Goal: Task Accomplishment & Management: Use online tool/utility

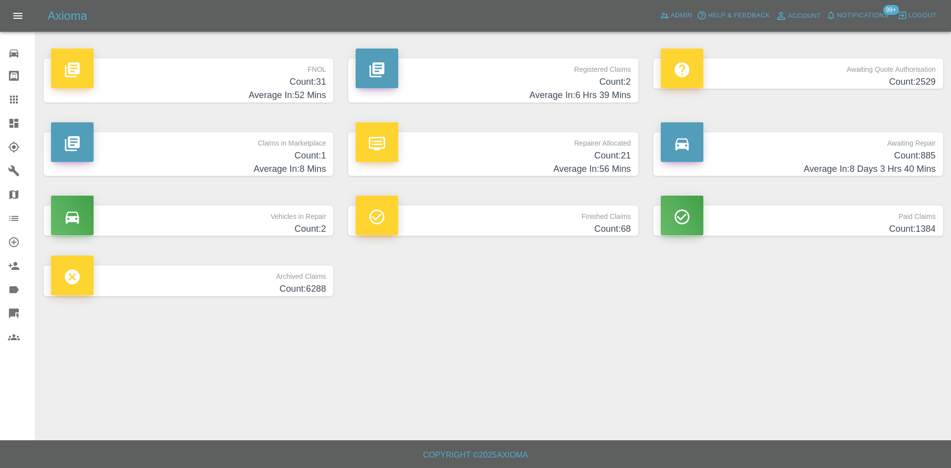
click at [300, 86] on h4 "Count: 31" at bounding box center [188, 81] width 275 height 13
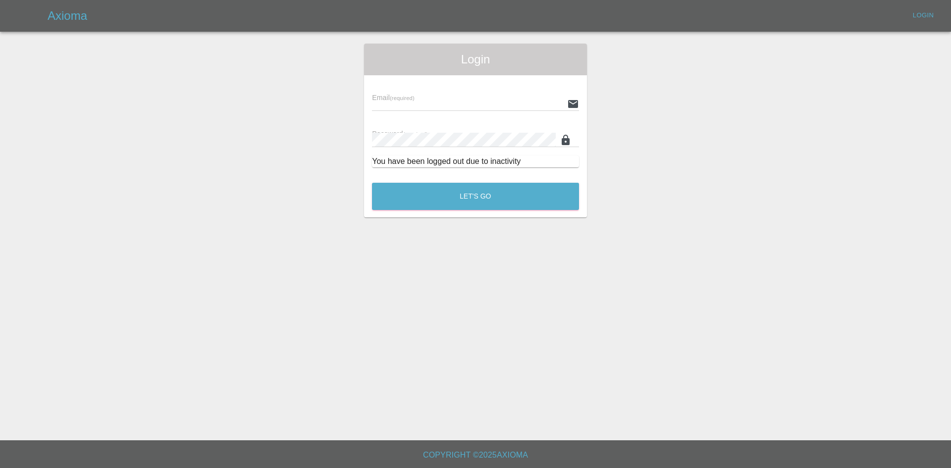
type input "[EMAIL_ADDRESS][DOMAIN_NAME]"
click at [447, 206] on button "Let's Go" at bounding box center [475, 196] width 207 height 27
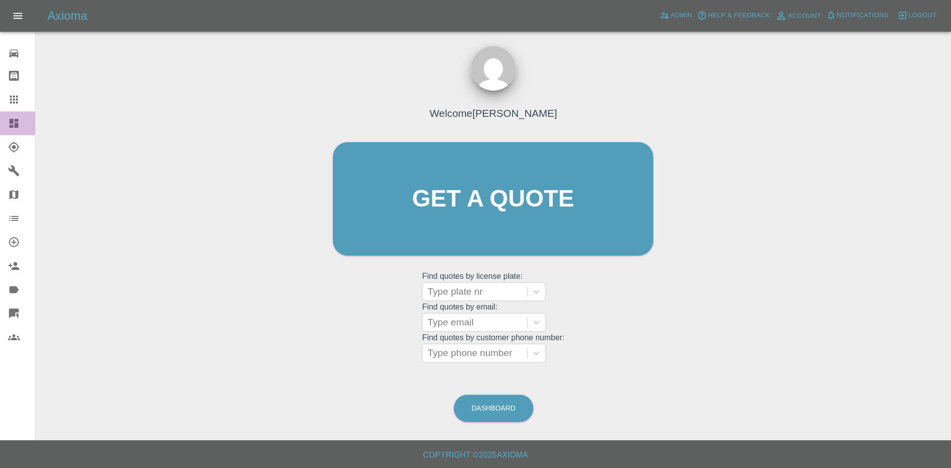
click at [19, 123] on icon at bounding box center [14, 123] width 12 height 12
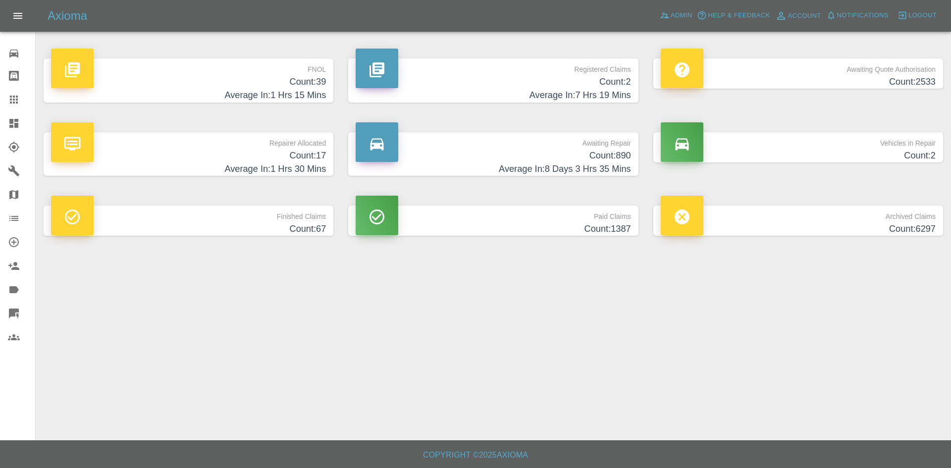
click at [315, 86] on h4 "Count: 39" at bounding box center [188, 81] width 275 height 13
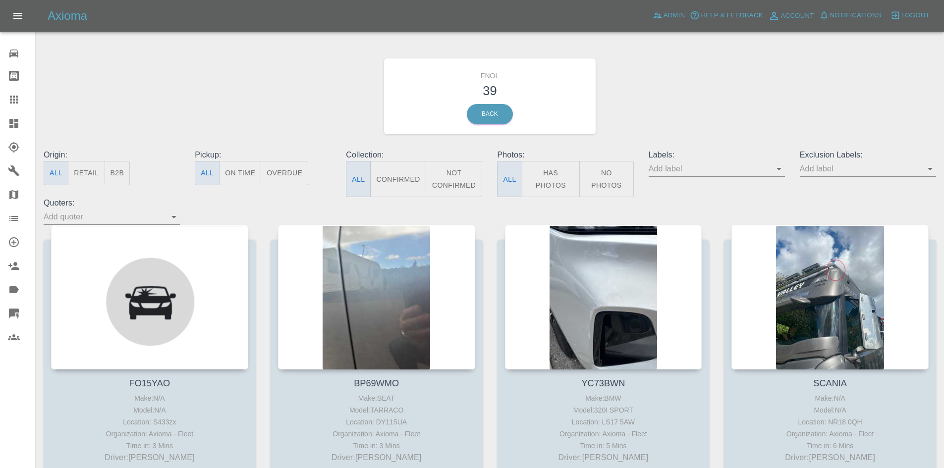
click at [547, 170] on button "Has Photos" at bounding box center [551, 179] width 58 height 36
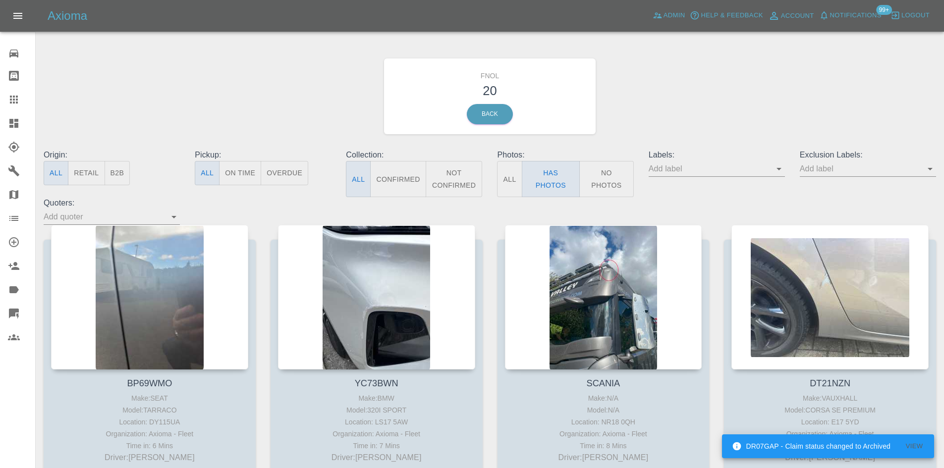
click at [17, 123] on icon at bounding box center [13, 123] width 9 height 9
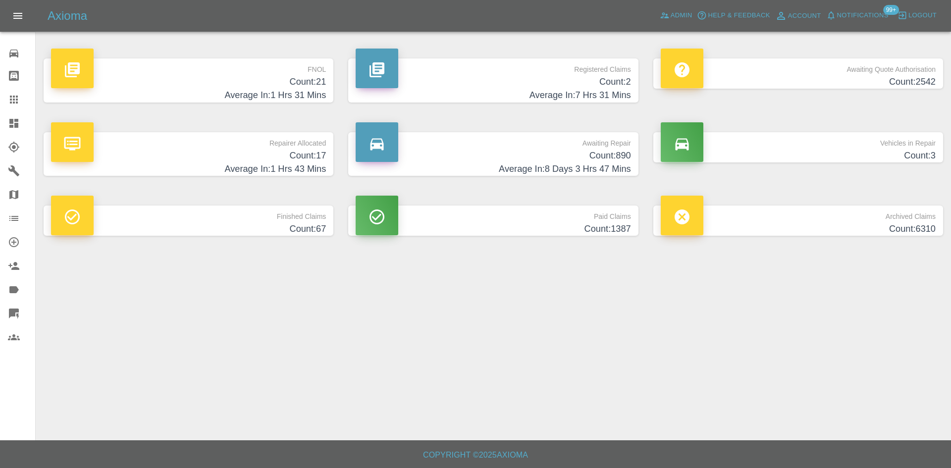
click at [298, 88] on h4 "Count: 21" at bounding box center [188, 81] width 275 height 13
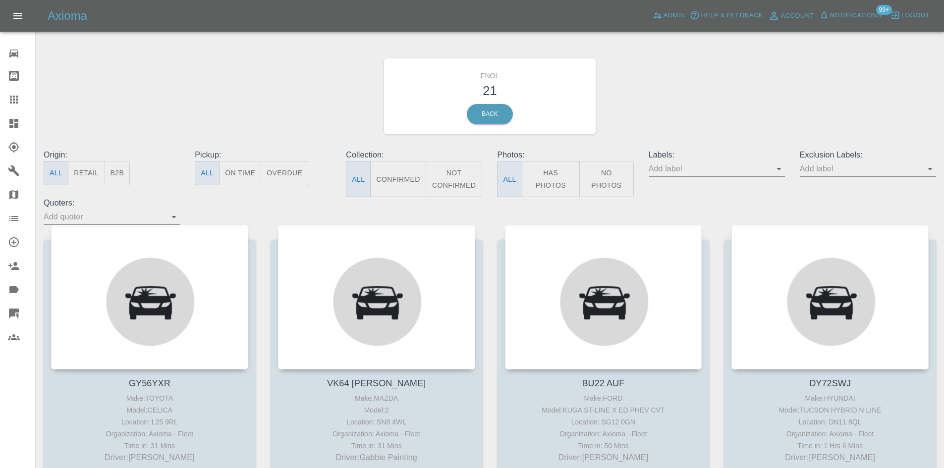
drag, startPoint x: 556, startPoint y: 171, endPoint x: 479, endPoint y: 147, distance: 81.3
click at [555, 171] on button "Has Photos" at bounding box center [551, 179] width 58 height 36
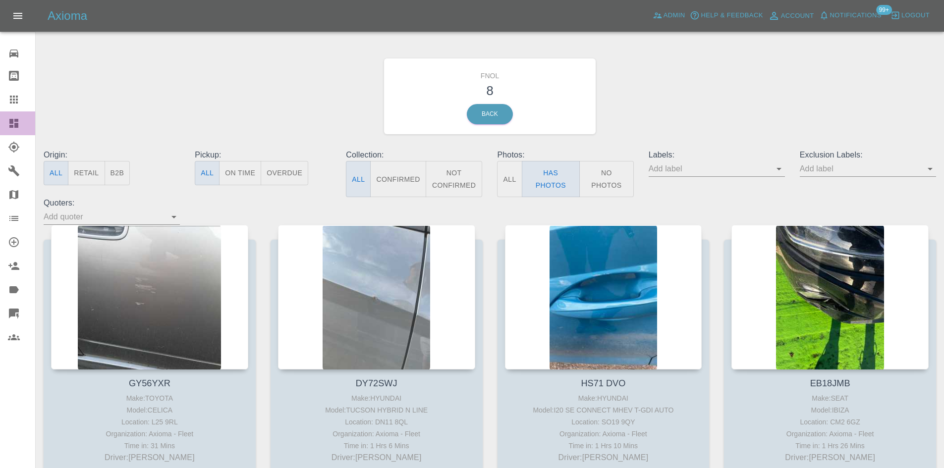
click at [19, 126] on icon at bounding box center [14, 123] width 12 height 12
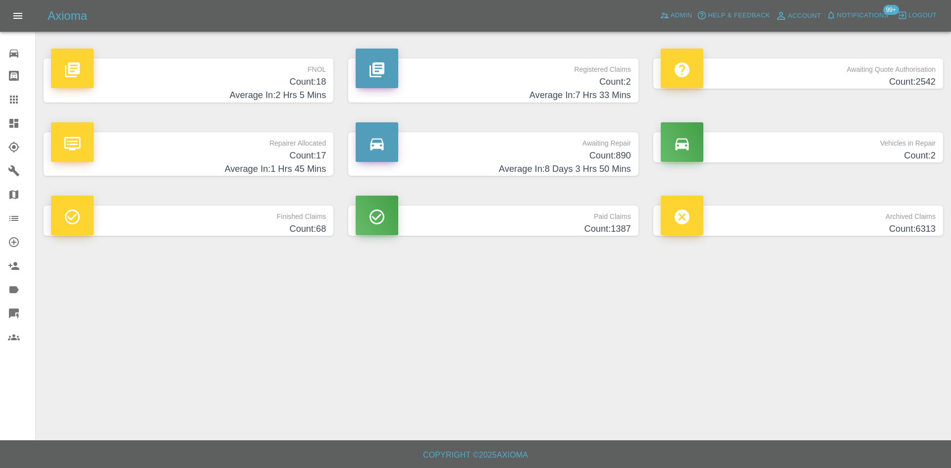
click at [308, 69] on p "FNOL" at bounding box center [188, 66] width 275 height 17
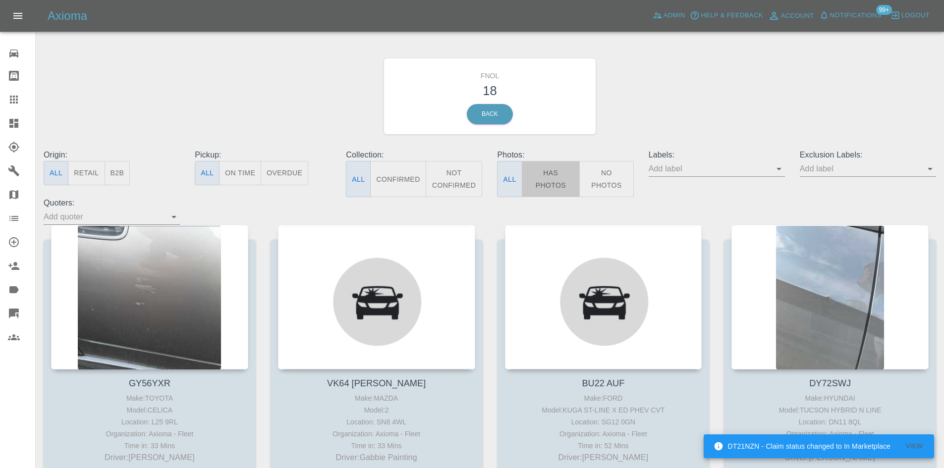
click at [563, 172] on button "Has Photos" at bounding box center [551, 179] width 58 height 36
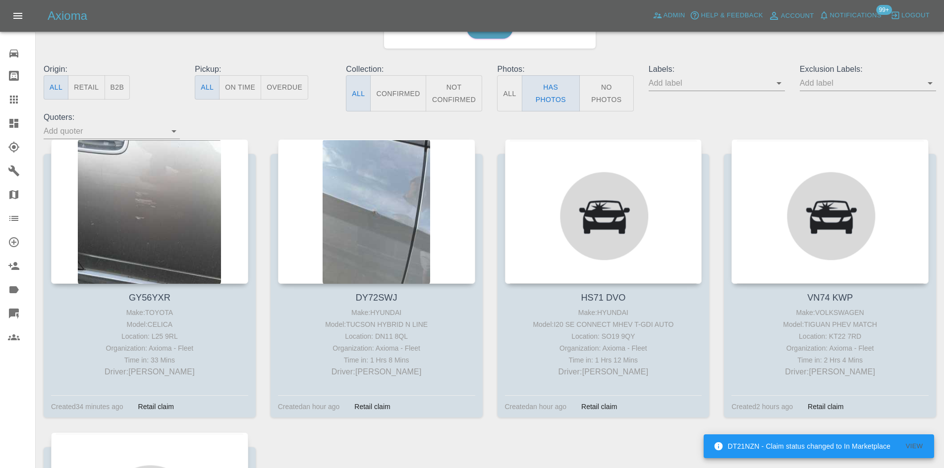
scroll to position [99, 0]
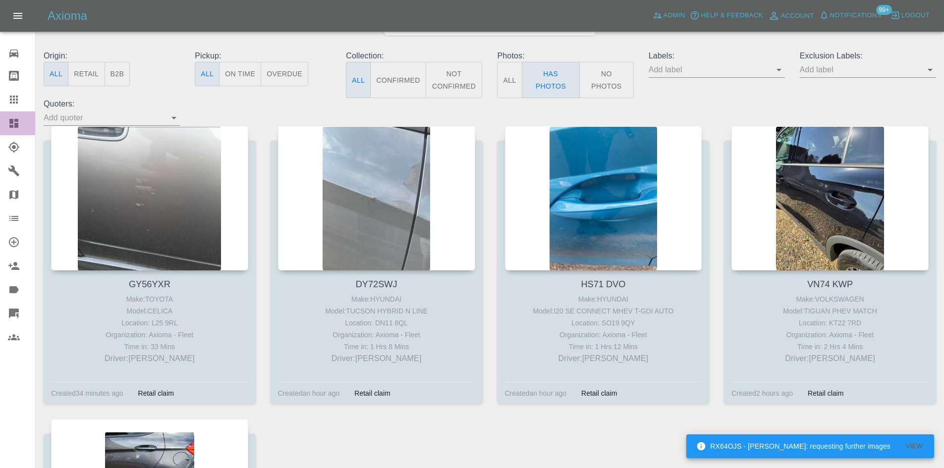
click at [10, 134] on link "Dashboard" at bounding box center [17, 123] width 35 height 24
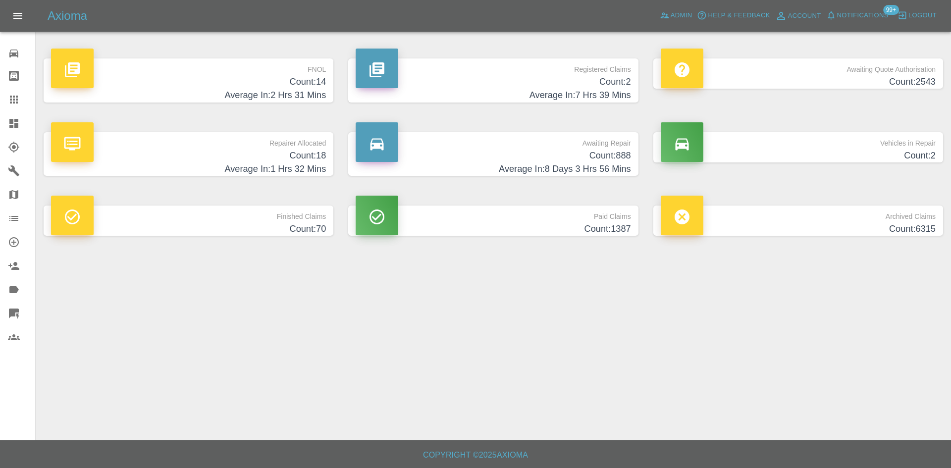
click at [318, 84] on h4 "Count: 14" at bounding box center [188, 81] width 275 height 13
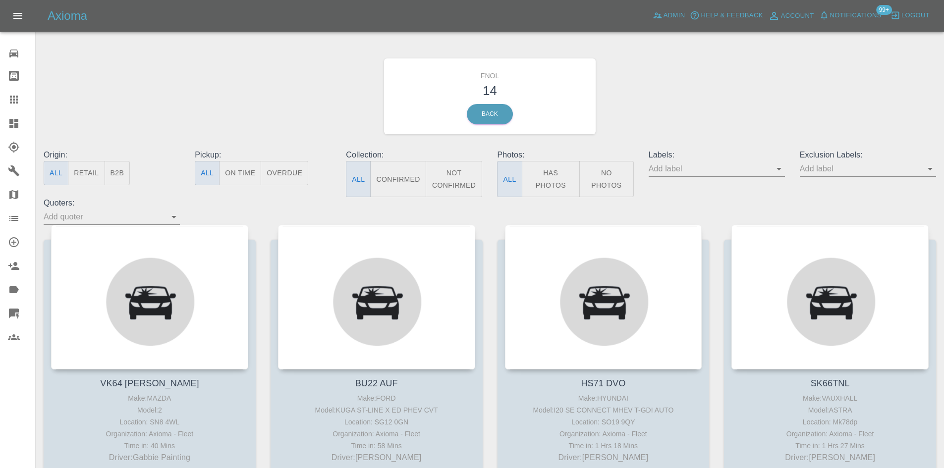
click at [556, 173] on button "Has Photos" at bounding box center [551, 179] width 58 height 36
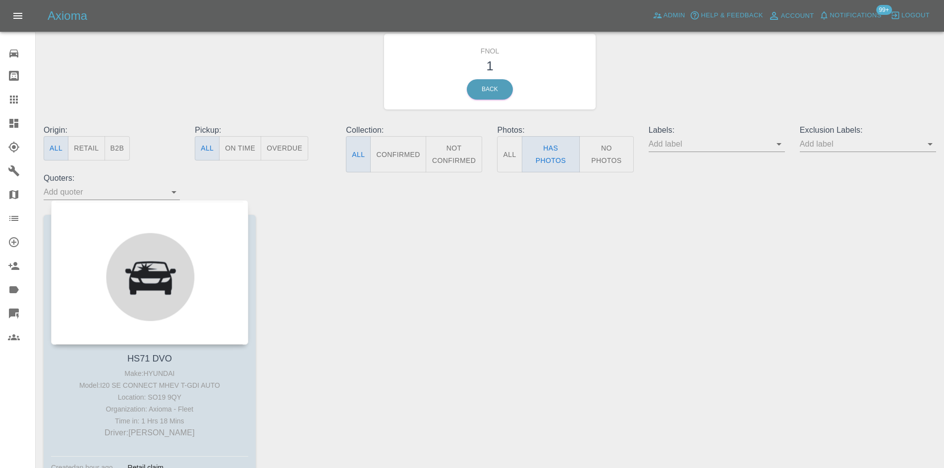
scroll to position [50, 0]
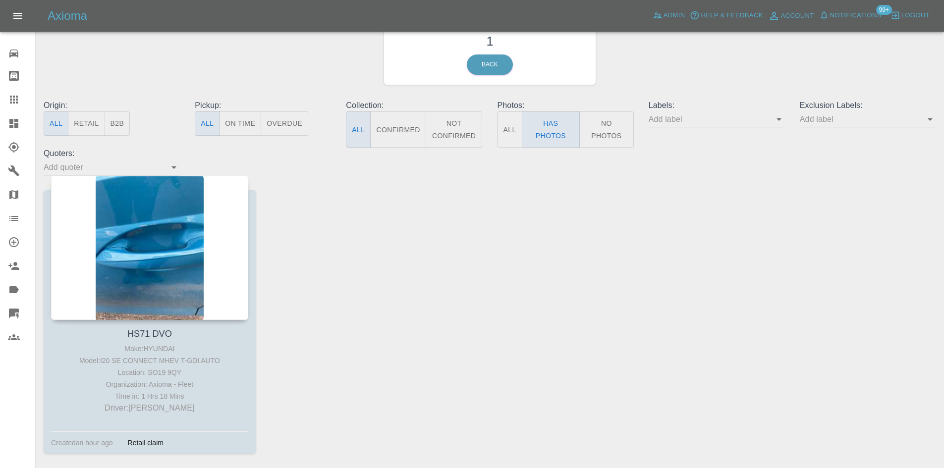
drag, startPoint x: 20, startPoint y: 128, endPoint x: 4, endPoint y: 139, distance: 19.4
click at [20, 128] on div at bounding box center [22, 123] width 28 height 12
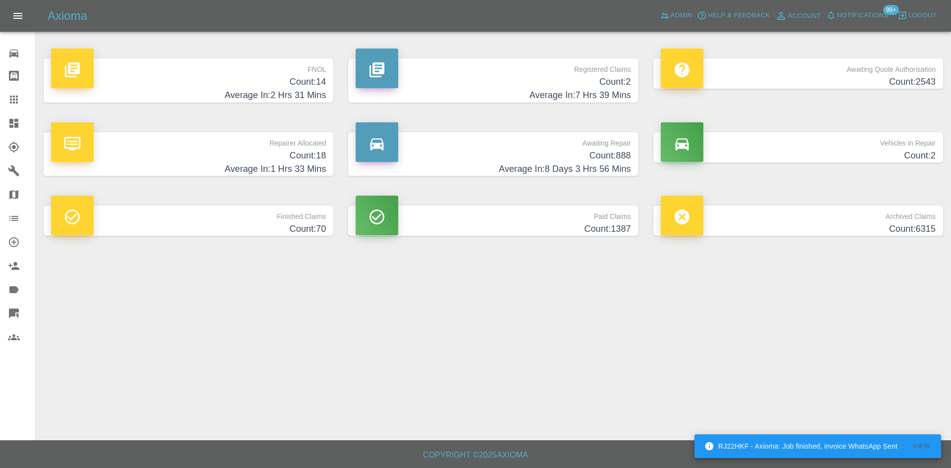
drag, startPoint x: 288, startPoint y: 84, endPoint x: 530, endPoint y: 97, distance: 242.2
click at [288, 84] on h4 "Count: 14" at bounding box center [188, 81] width 275 height 13
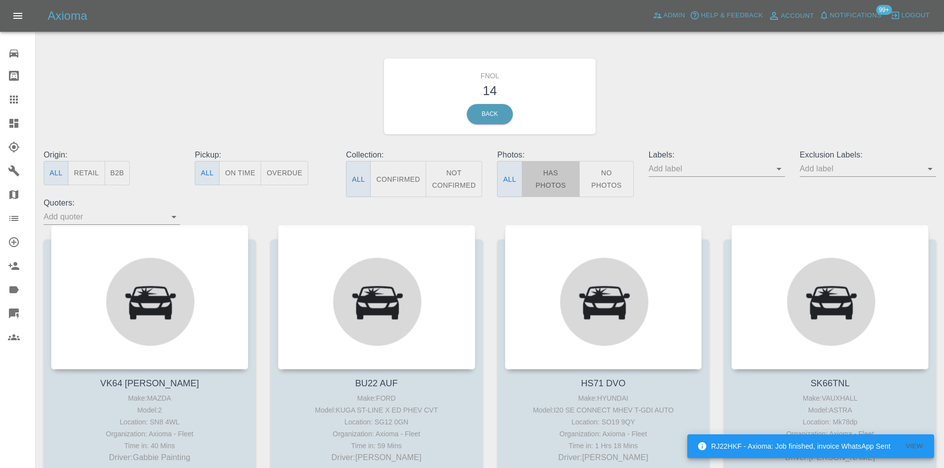
click at [552, 179] on button "Has Photos" at bounding box center [551, 179] width 58 height 36
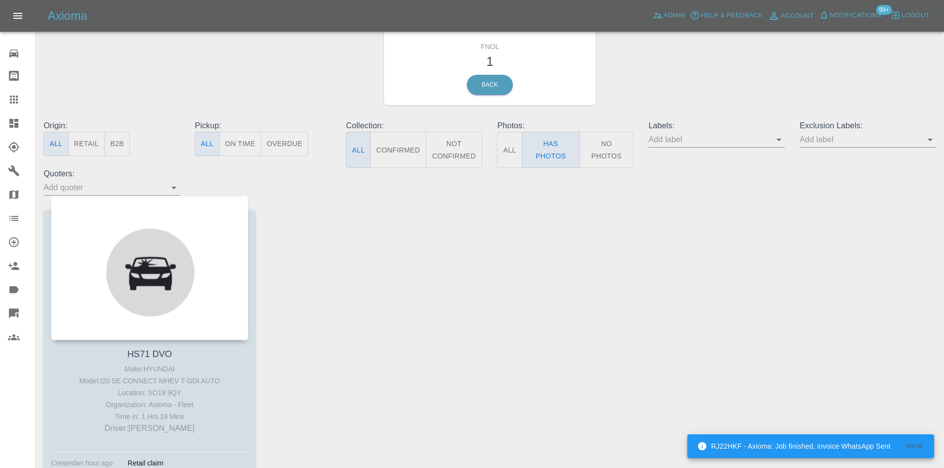
scroll to position [50, 0]
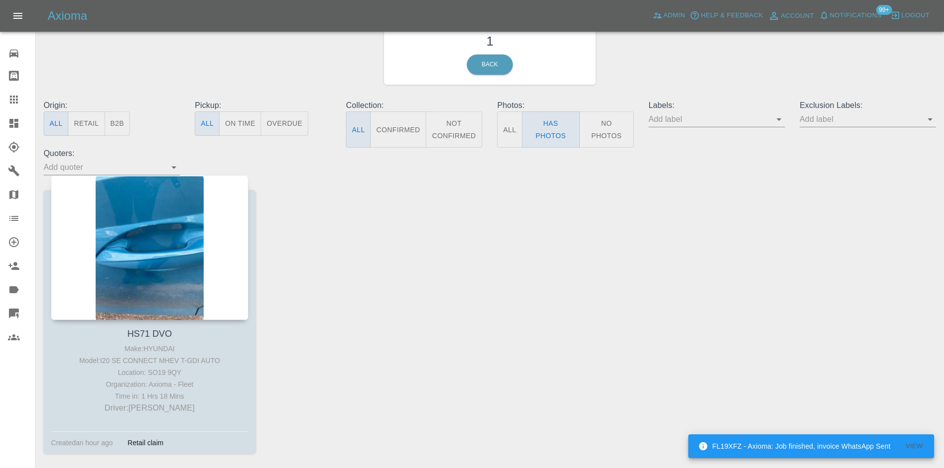
click at [23, 123] on div at bounding box center [22, 123] width 28 height 12
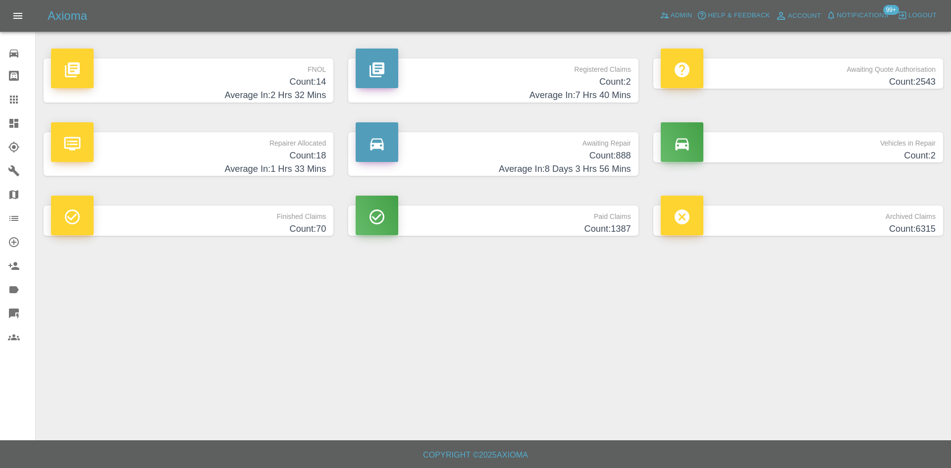
click at [298, 78] on h4 "Count: 14" at bounding box center [188, 81] width 275 height 13
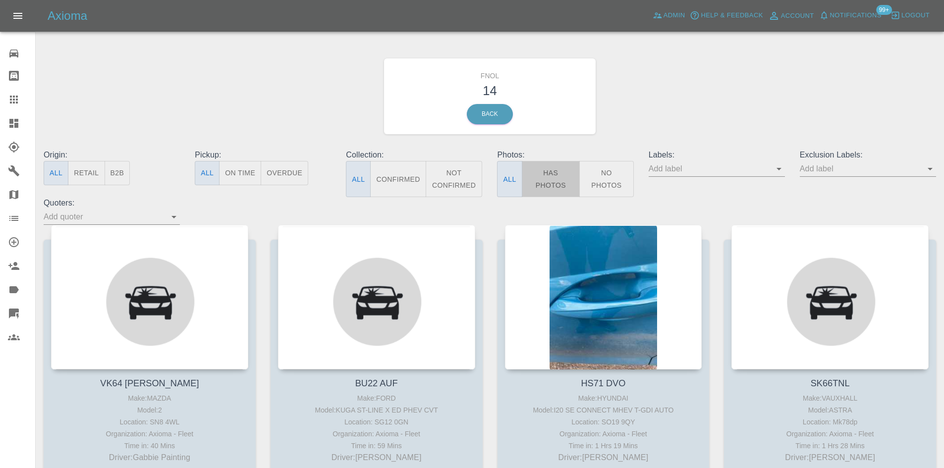
click at [542, 193] on button "Has Photos" at bounding box center [551, 179] width 58 height 36
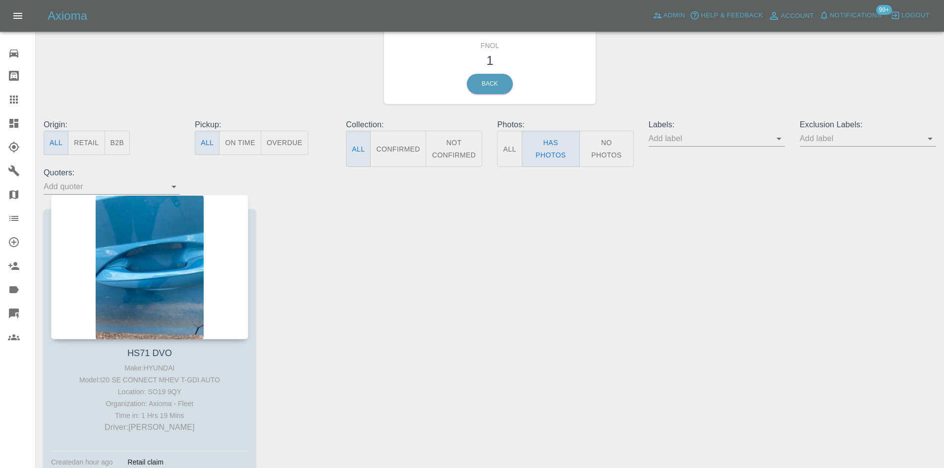
scroll to position [90, 0]
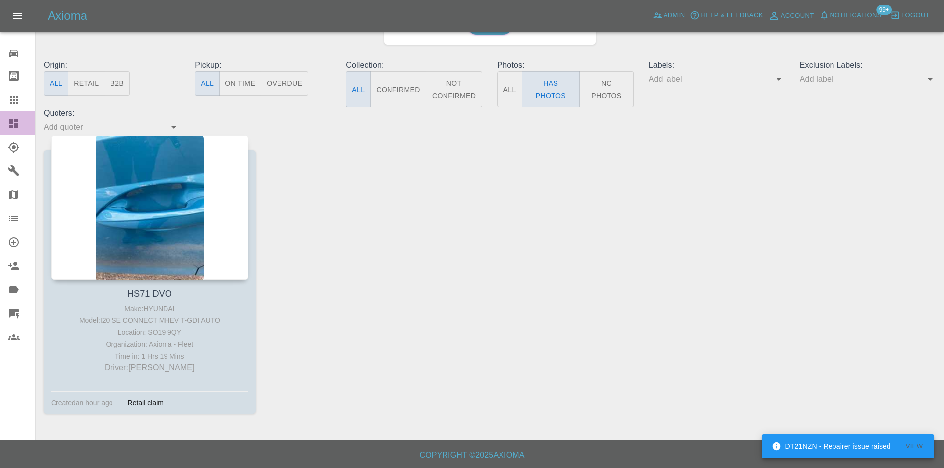
click at [14, 126] on icon at bounding box center [14, 123] width 12 height 12
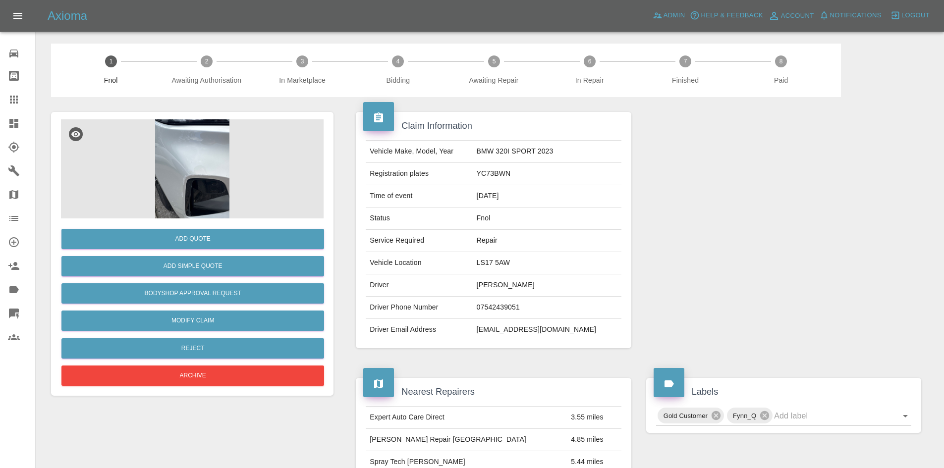
click at [200, 183] on img at bounding box center [192, 168] width 263 height 99
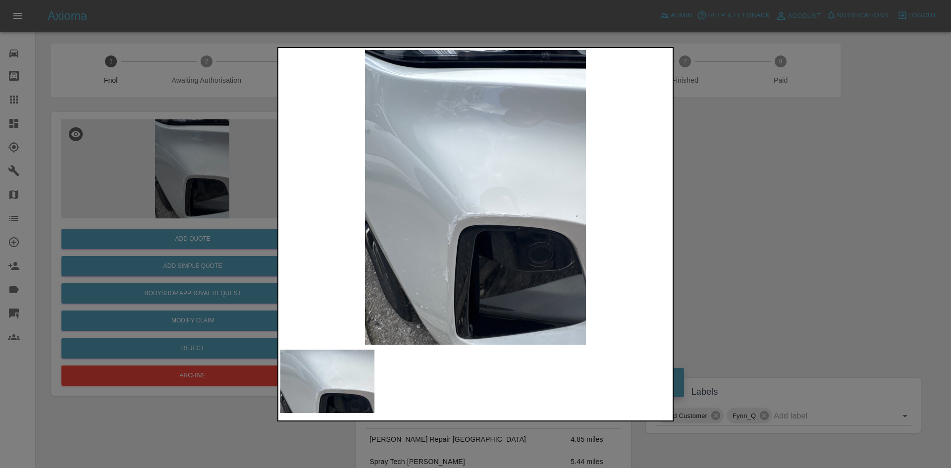
click at [425, 237] on img at bounding box center [475, 197] width 390 height 295
click at [450, 239] on img at bounding box center [475, 197] width 390 height 295
drag, startPoint x: 147, startPoint y: 229, endPoint x: 182, endPoint y: 283, distance: 64.6
click at [151, 236] on div at bounding box center [475, 234] width 951 height 468
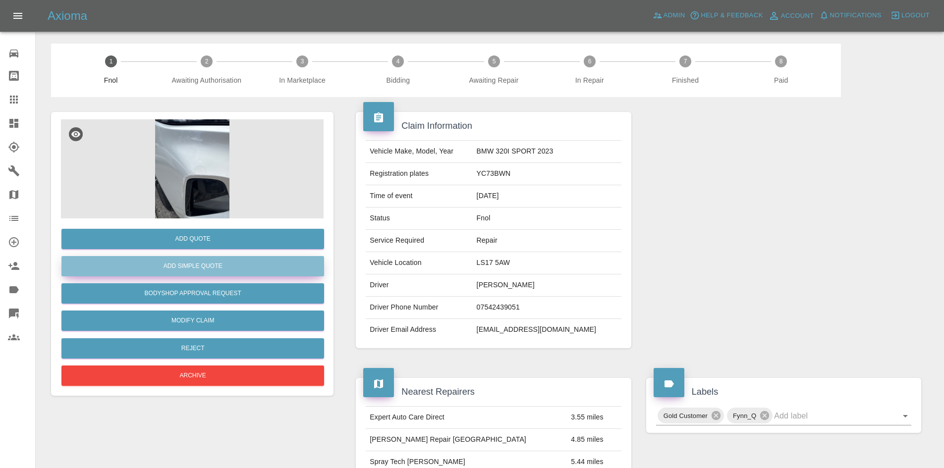
click at [189, 263] on button "Add Simple Quote" at bounding box center [192, 266] width 263 height 20
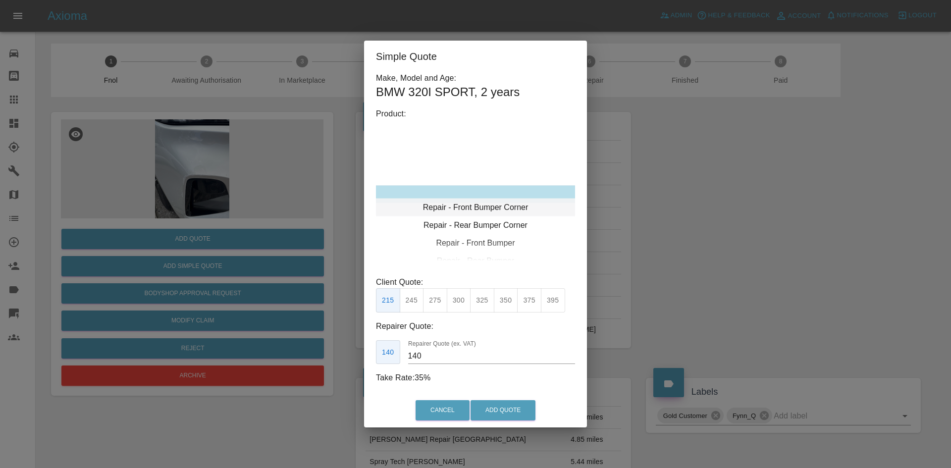
type input "120"
click at [487, 200] on div "Repair - Front Bumper Corner" at bounding box center [475, 194] width 199 height 18
click at [415, 303] on button "199" at bounding box center [412, 300] width 24 height 24
click at [497, 406] on button "Add Quote" at bounding box center [503, 410] width 65 height 20
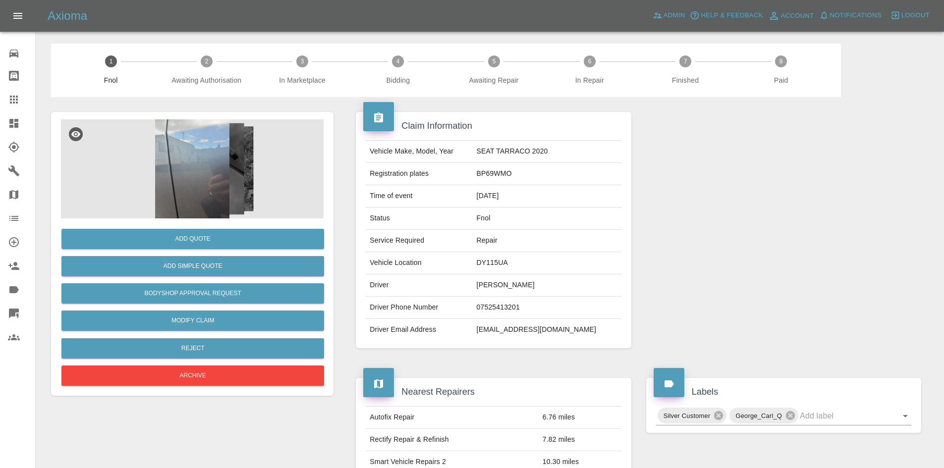
click at [226, 165] on img at bounding box center [192, 168] width 263 height 99
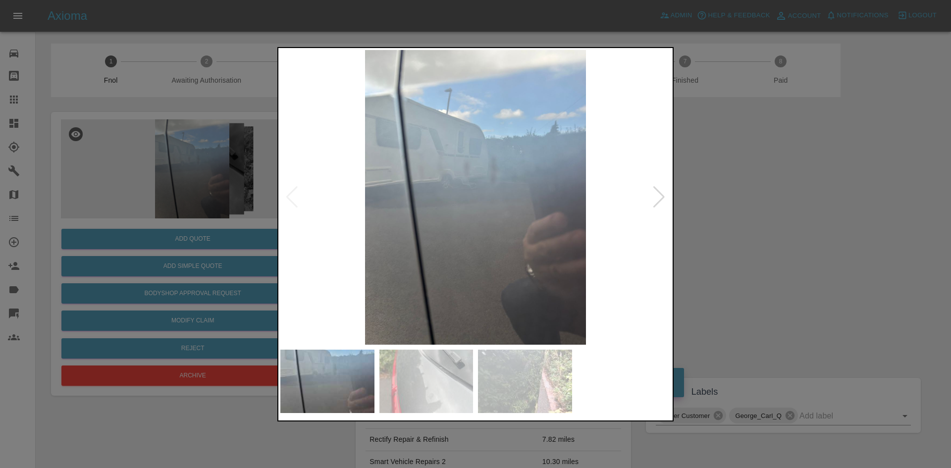
click at [496, 217] on img at bounding box center [475, 197] width 390 height 295
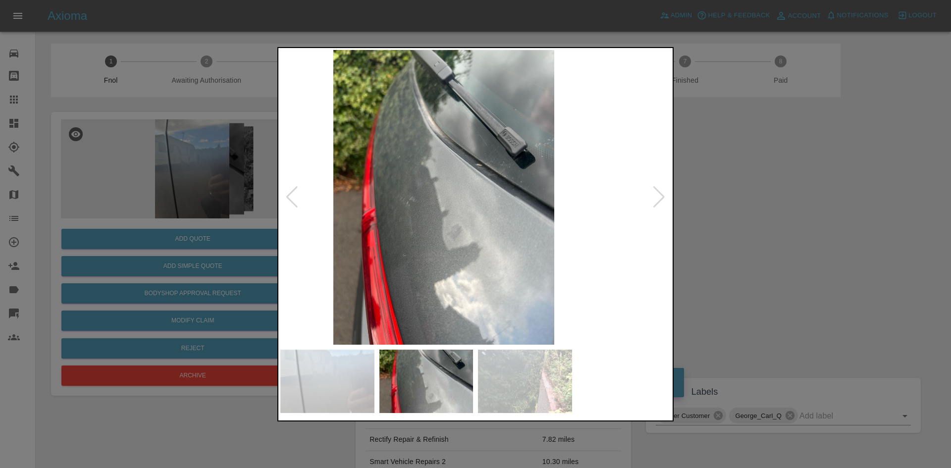
click at [444, 223] on img at bounding box center [444, 197] width 390 height 295
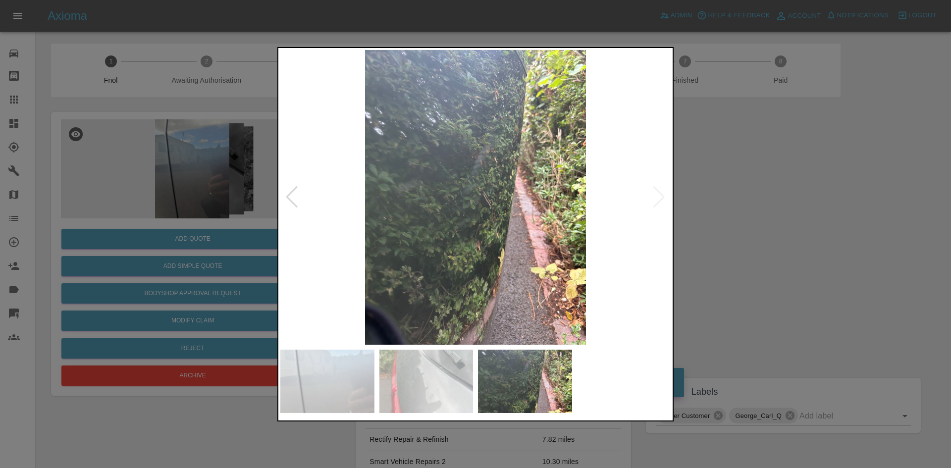
click at [434, 226] on img at bounding box center [475, 197] width 390 height 295
click at [458, 213] on img at bounding box center [475, 197] width 390 height 295
click at [486, 201] on img at bounding box center [475, 197] width 390 height 295
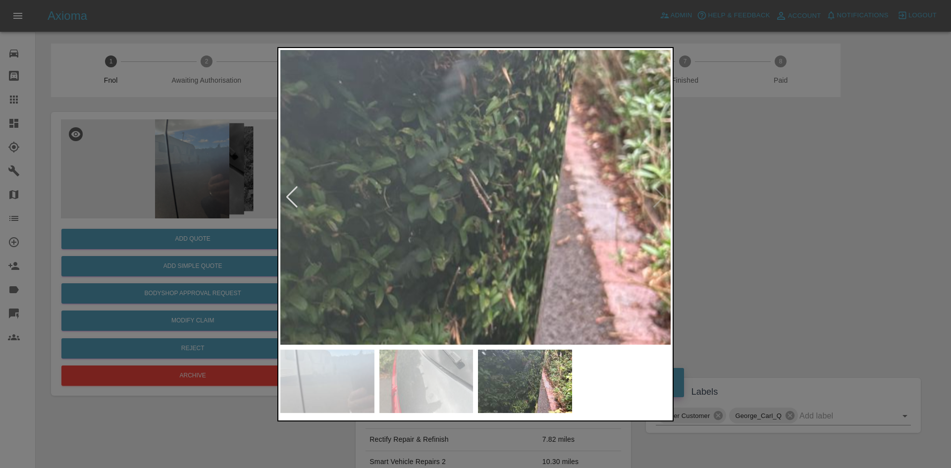
click at [486, 201] on img at bounding box center [445, 186] width 1171 height 885
click at [482, 203] on img at bounding box center [445, 186] width 1171 height 885
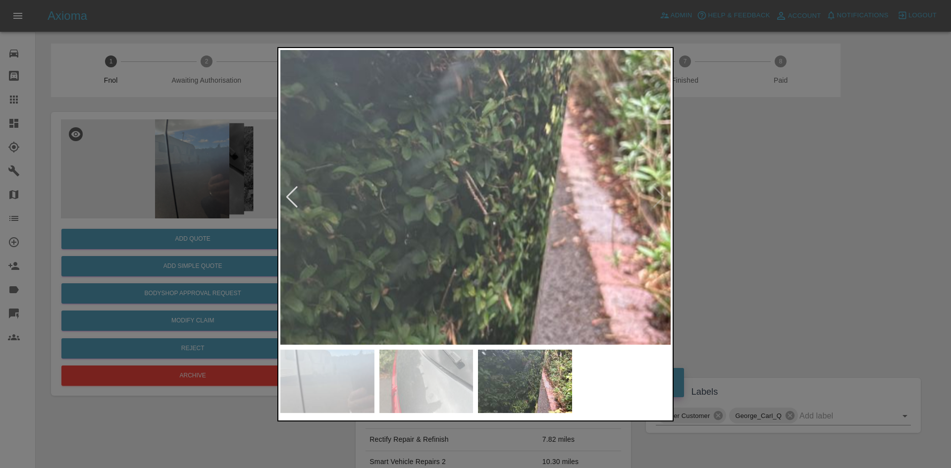
click at [489, 219] on img at bounding box center [441, 188] width 1171 height 885
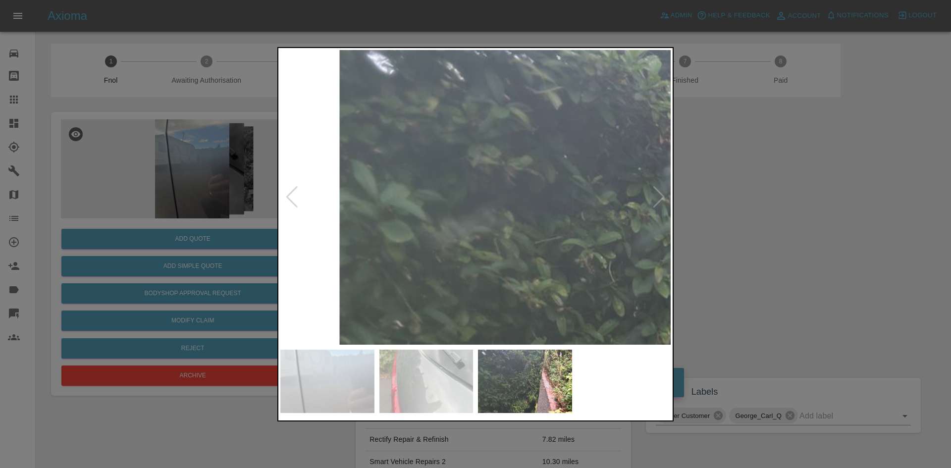
click at [472, 219] on img at bounding box center [671, 261] width 1171 height 885
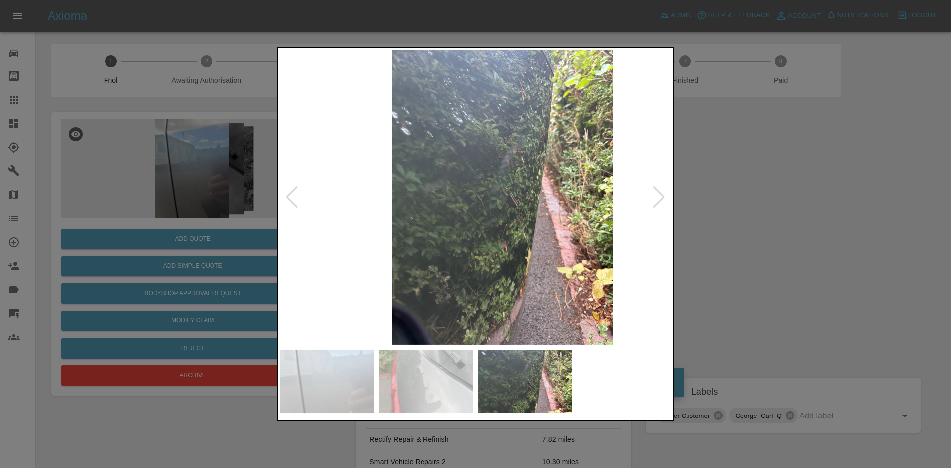
click at [515, 228] on img at bounding box center [502, 197] width 390 height 295
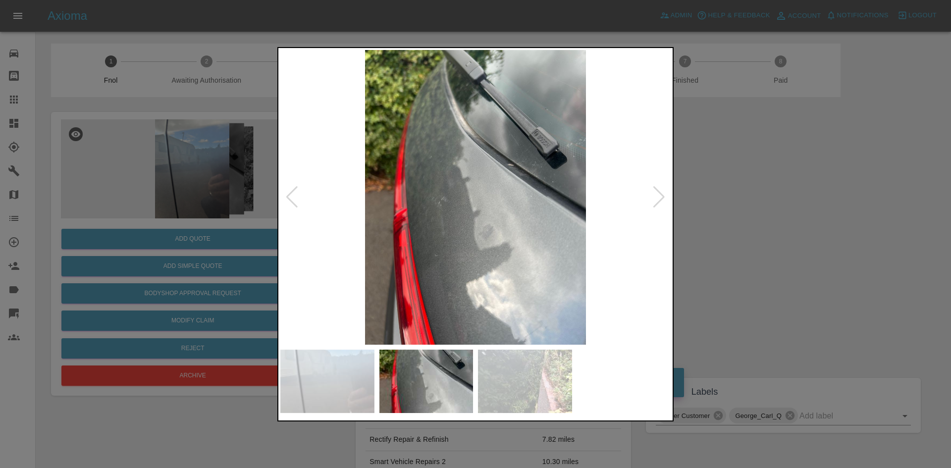
click at [471, 228] on img at bounding box center [475, 197] width 390 height 295
click at [452, 218] on img at bounding box center [475, 197] width 390 height 295
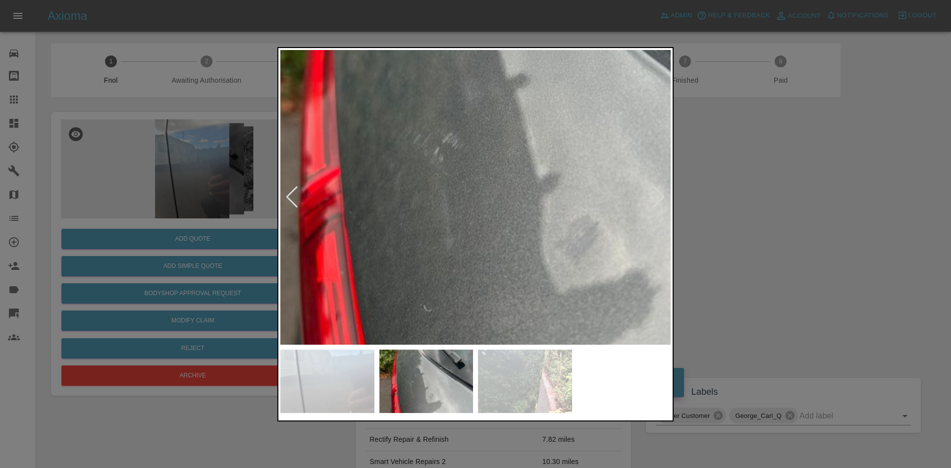
click at [452, 218] on img at bounding box center [545, 134] width 1171 height 885
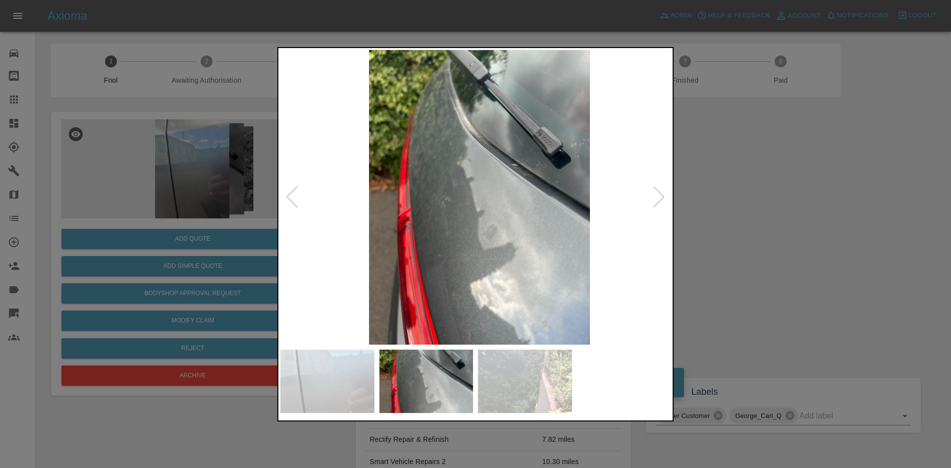
click at [512, 246] on img at bounding box center [479, 197] width 390 height 295
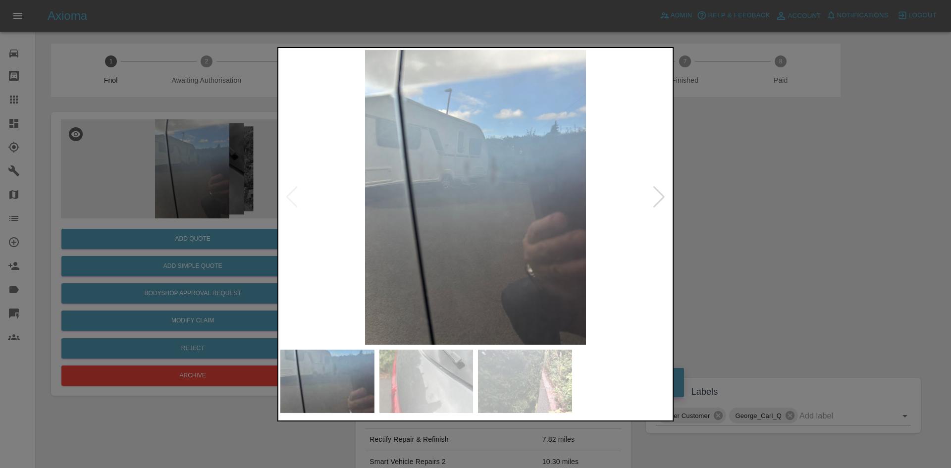
click at [520, 243] on img at bounding box center [475, 197] width 390 height 295
drag, startPoint x: 235, startPoint y: 181, endPoint x: 305, endPoint y: 5, distance: 189.3
click at [237, 179] on div at bounding box center [475, 234] width 951 height 468
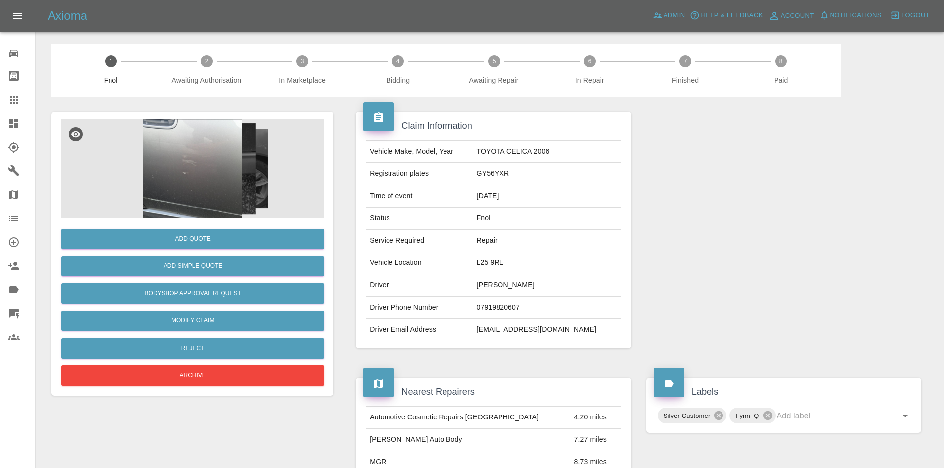
click at [213, 139] on img at bounding box center [192, 168] width 263 height 99
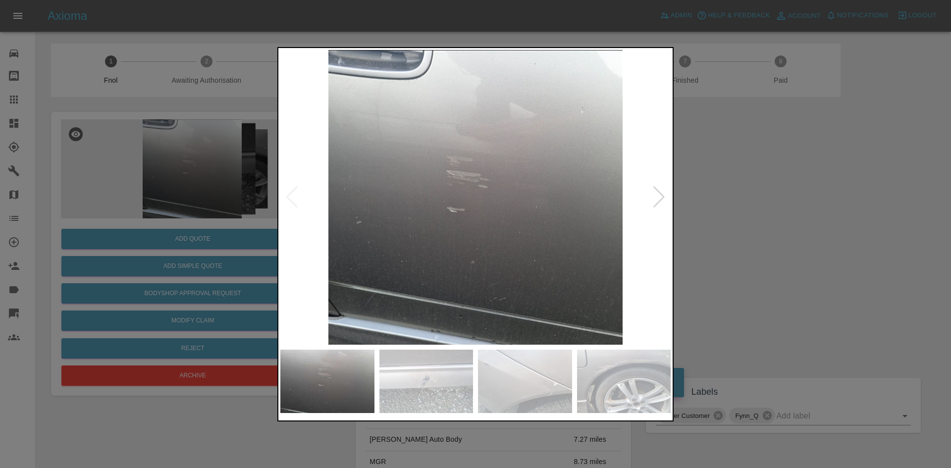
click at [406, 206] on img at bounding box center [475, 197] width 390 height 295
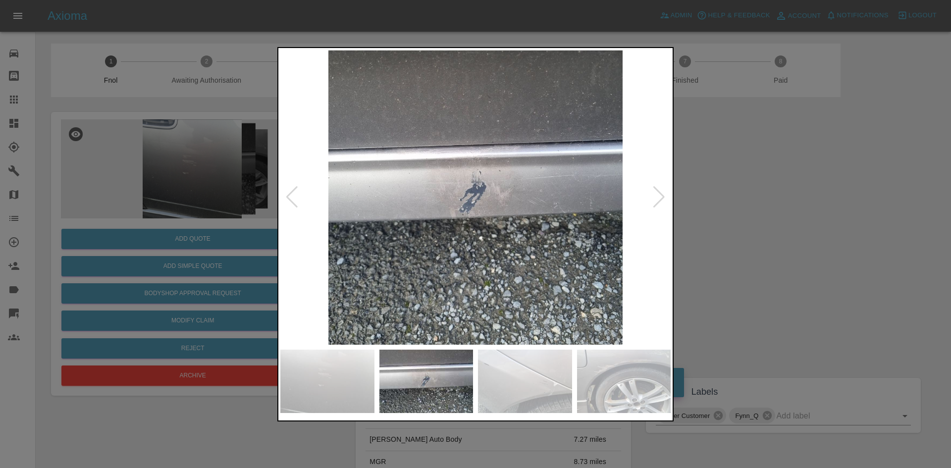
click at [423, 215] on img at bounding box center [475, 197] width 390 height 295
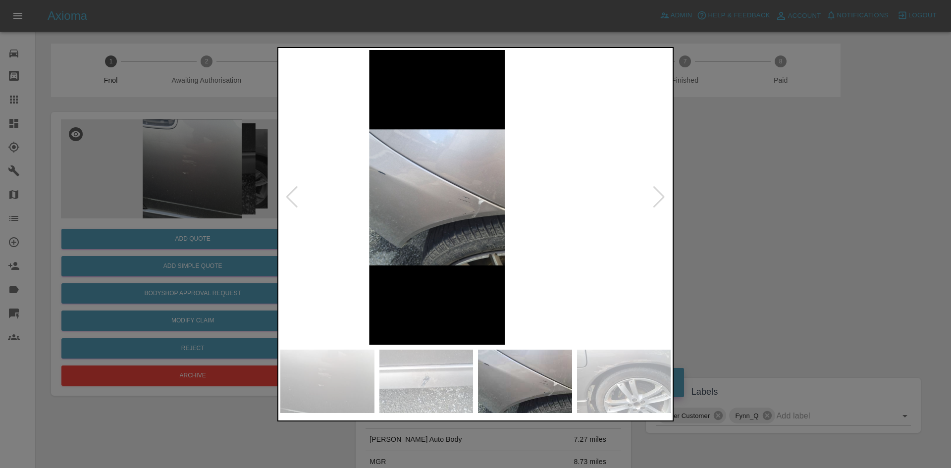
click at [427, 217] on img at bounding box center [437, 197] width 390 height 295
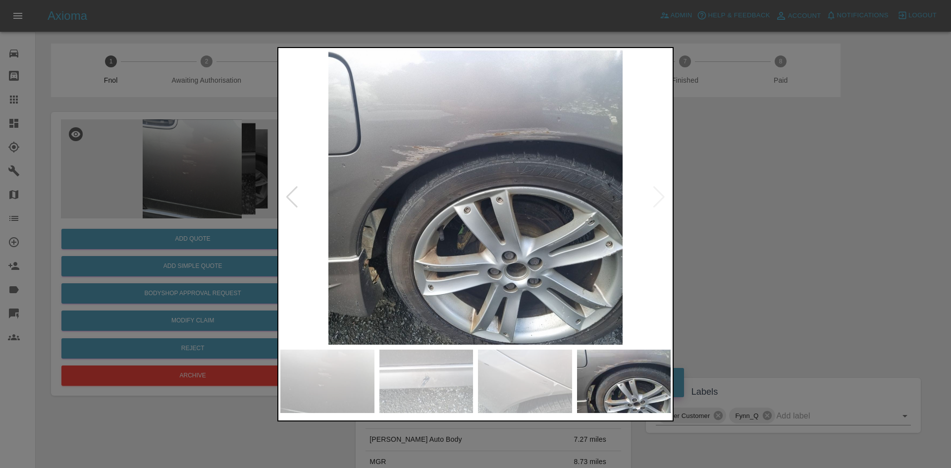
click at [421, 206] on img at bounding box center [475, 197] width 390 height 295
click at [775, 210] on div at bounding box center [475, 234] width 951 height 468
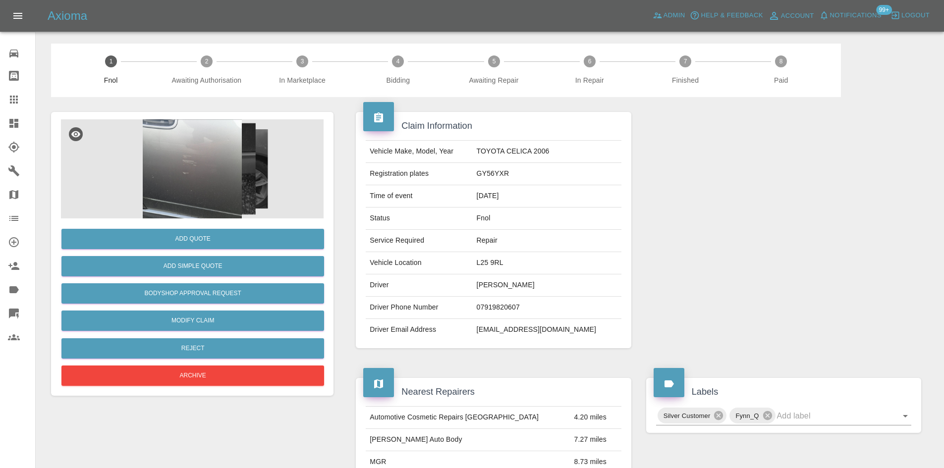
scroll to position [409, 0]
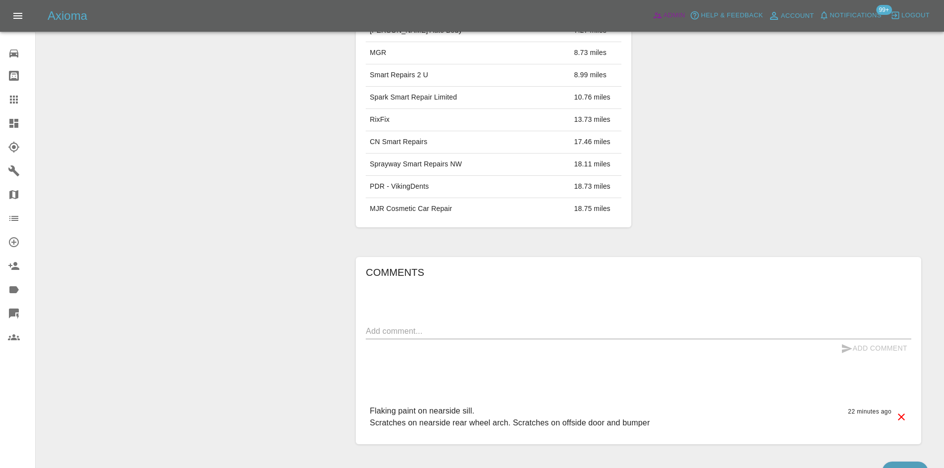
click at [672, 12] on span "Admin" at bounding box center [674, 15] width 22 height 11
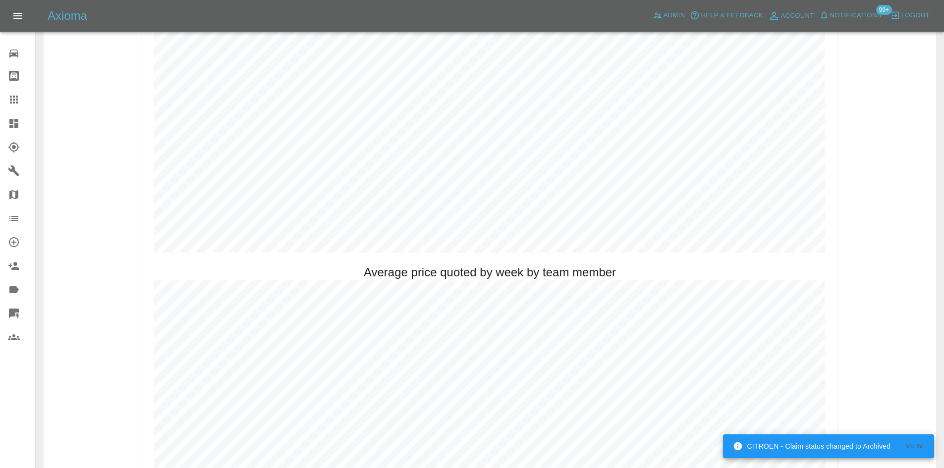
scroll to position [607, 0]
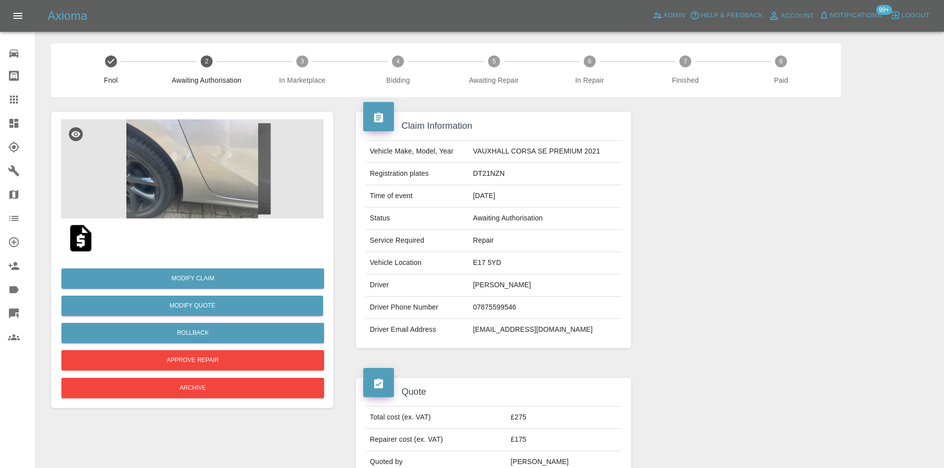
click at [195, 166] on img at bounding box center [192, 168] width 263 height 99
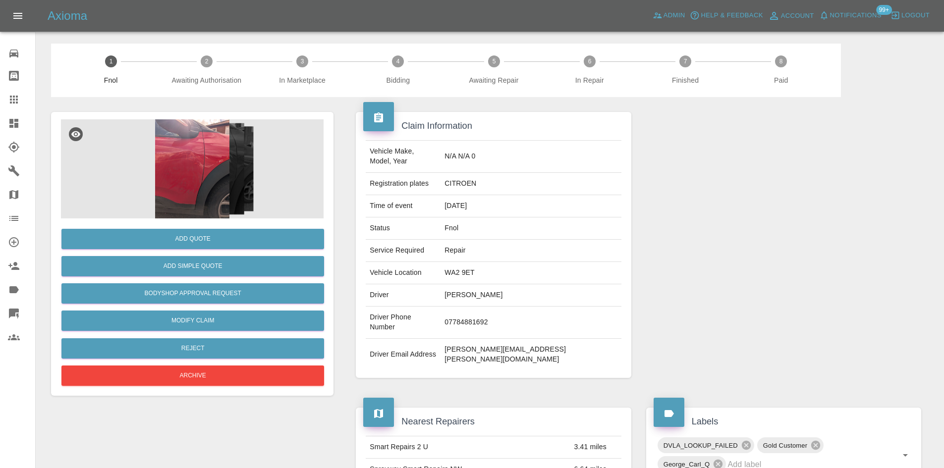
click at [186, 149] on img at bounding box center [192, 168] width 263 height 99
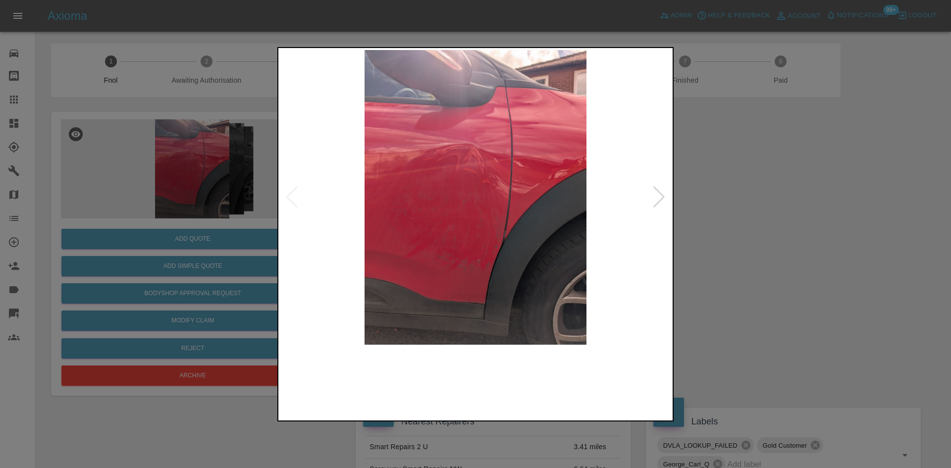
click at [444, 166] on img at bounding box center [475, 197] width 390 height 295
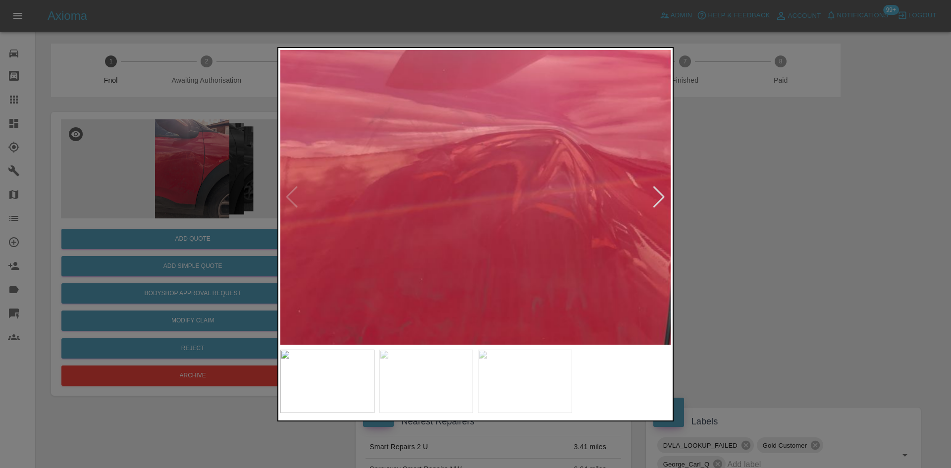
click at [461, 210] on img at bounding box center [570, 290] width 1171 height 885
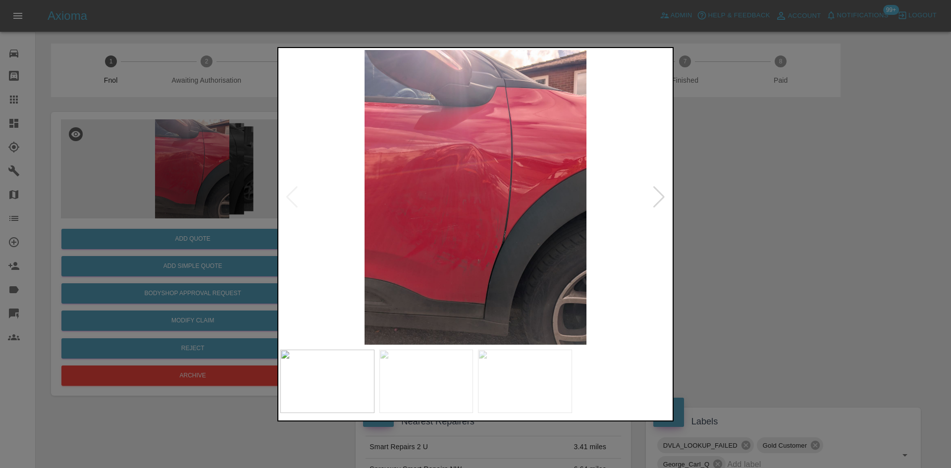
drag, startPoint x: 215, startPoint y: 207, endPoint x: 206, endPoint y: 210, distance: 9.7
click at [210, 208] on div at bounding box center [475, 234] width 951 height 468
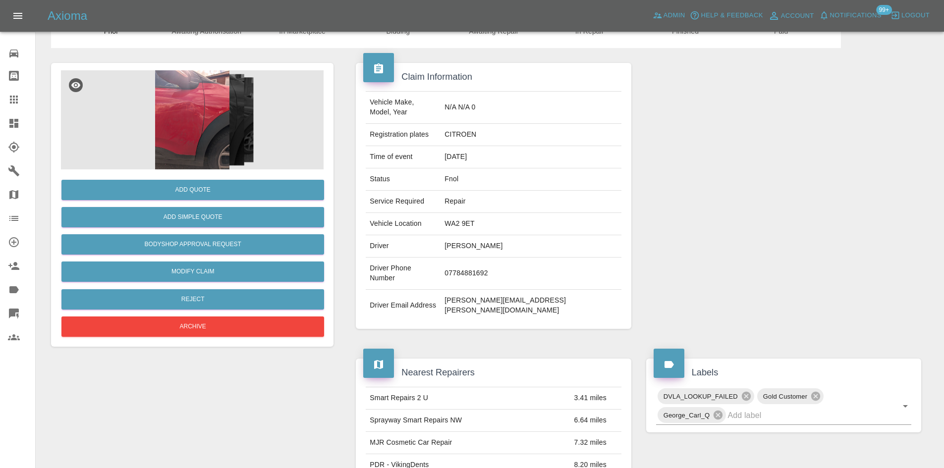
scroll to position [50, 0]
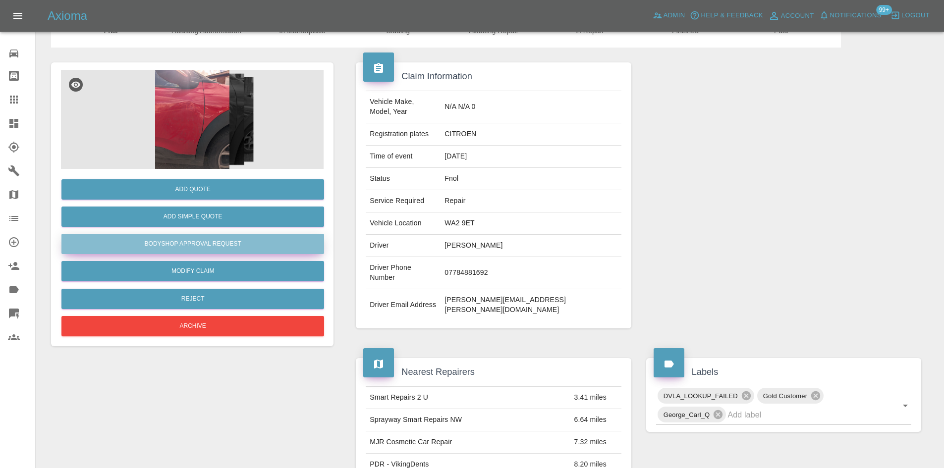
drag, startPoint x: 219, startPoint y: 241, endPoint x: 332, endPoint y: 246, distance: 114.0
click at [219, 243] on button "Bodyshop Approval Request" at bounding box center [192, 244] width 263 height 20
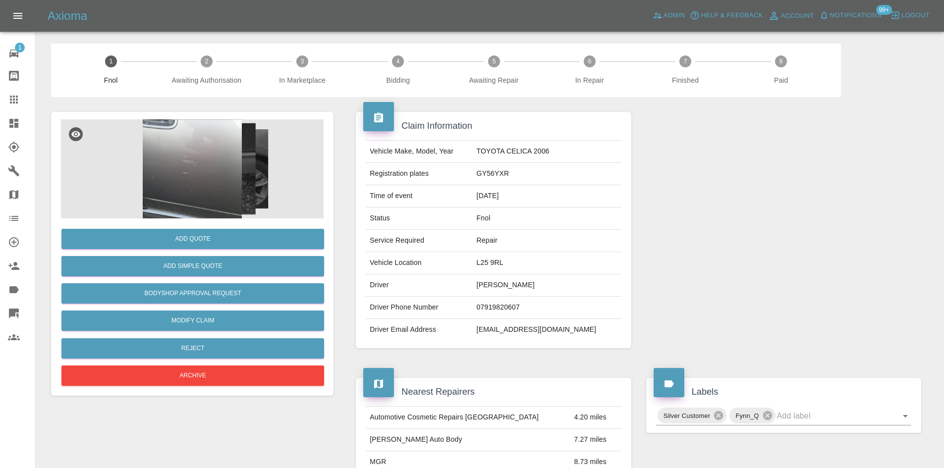
click at [173, 160] on img at bounding box center [192, 168] width 263 height 99
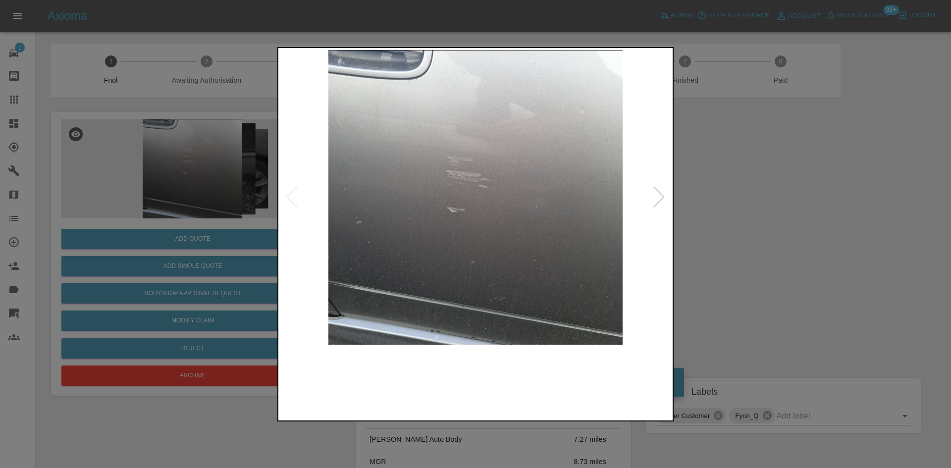
click at [380, 216] on img at bounding box center [475, 197] width 390 height 295
